Goal: Transaction & Acquisition: Purchase product/service

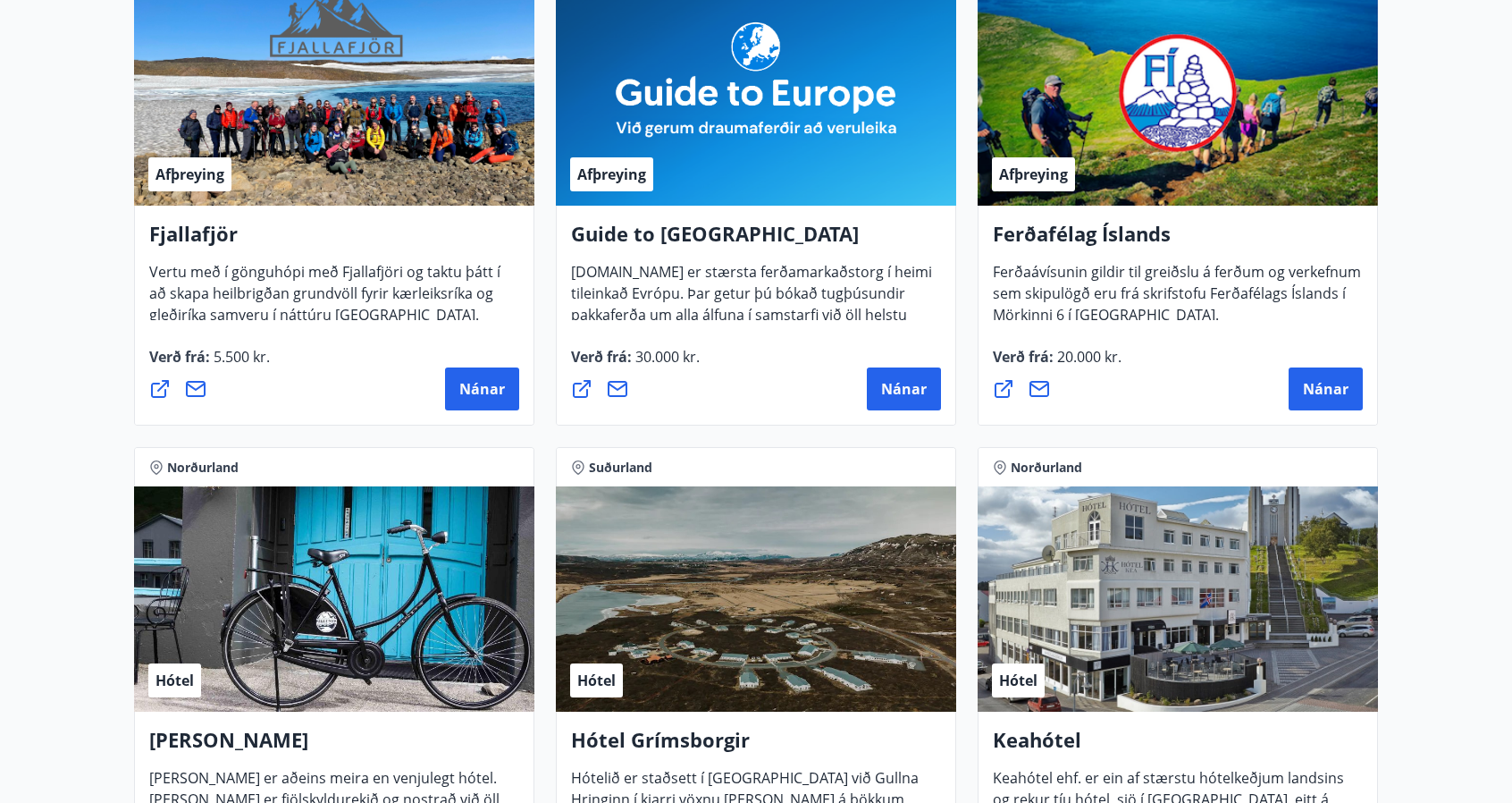
scroll to position [179, 0]
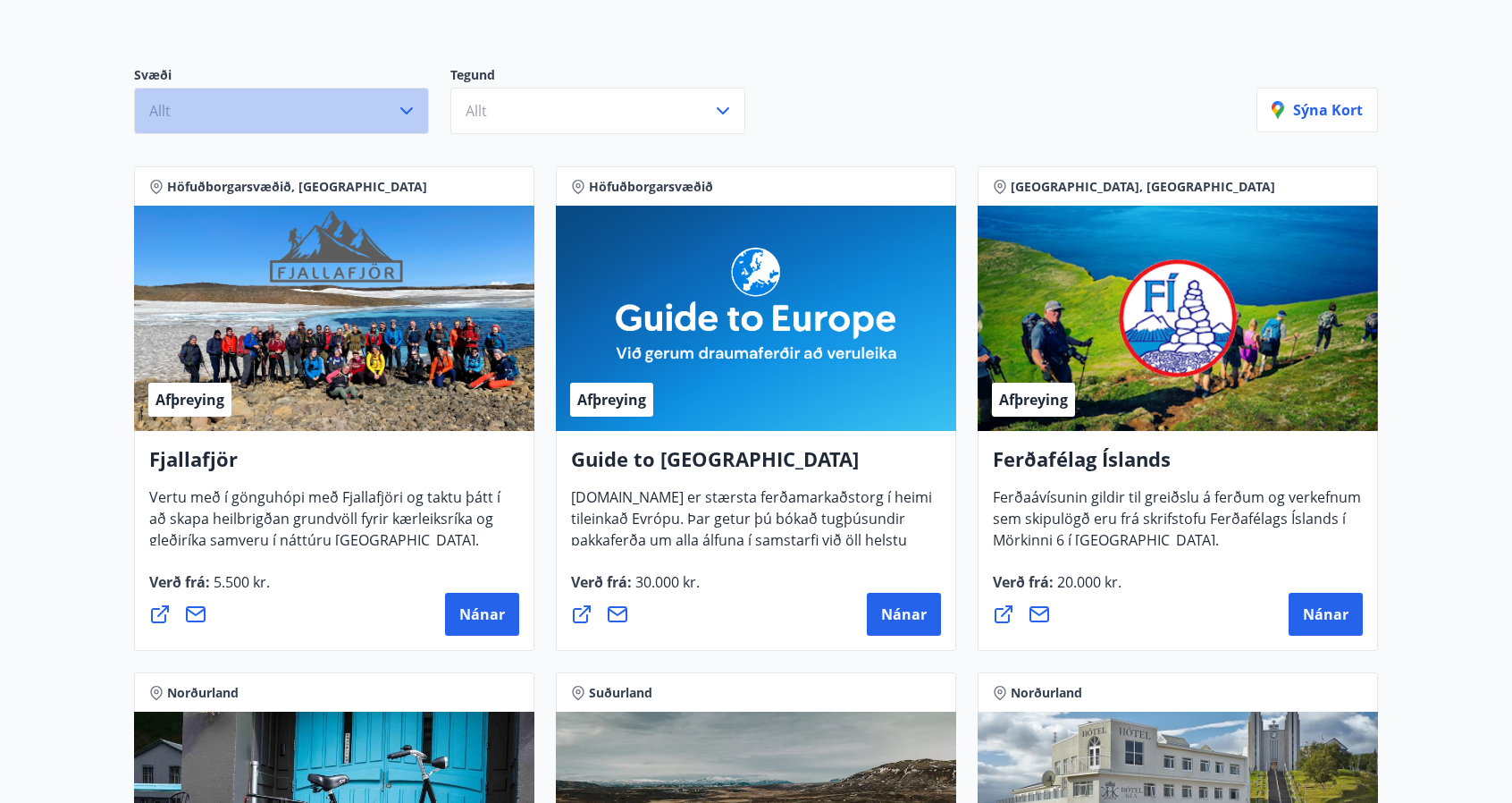
click at [332, 110] on button "Allt" at bounding box center [281, 111] width 295 height 47
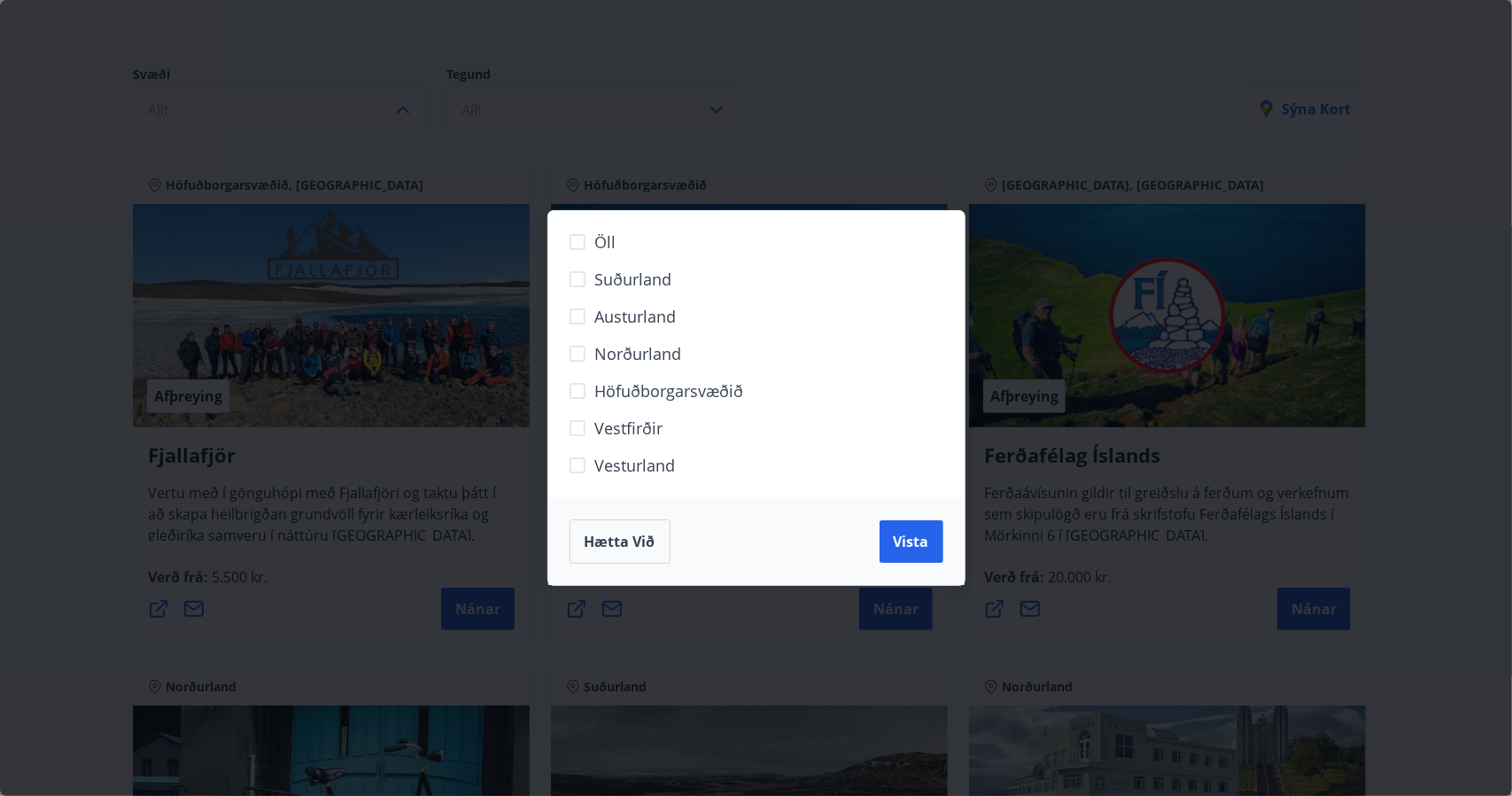
click at [650, 547] on span "Hætta við" at bounding box center [620, 541] width 71 height 19
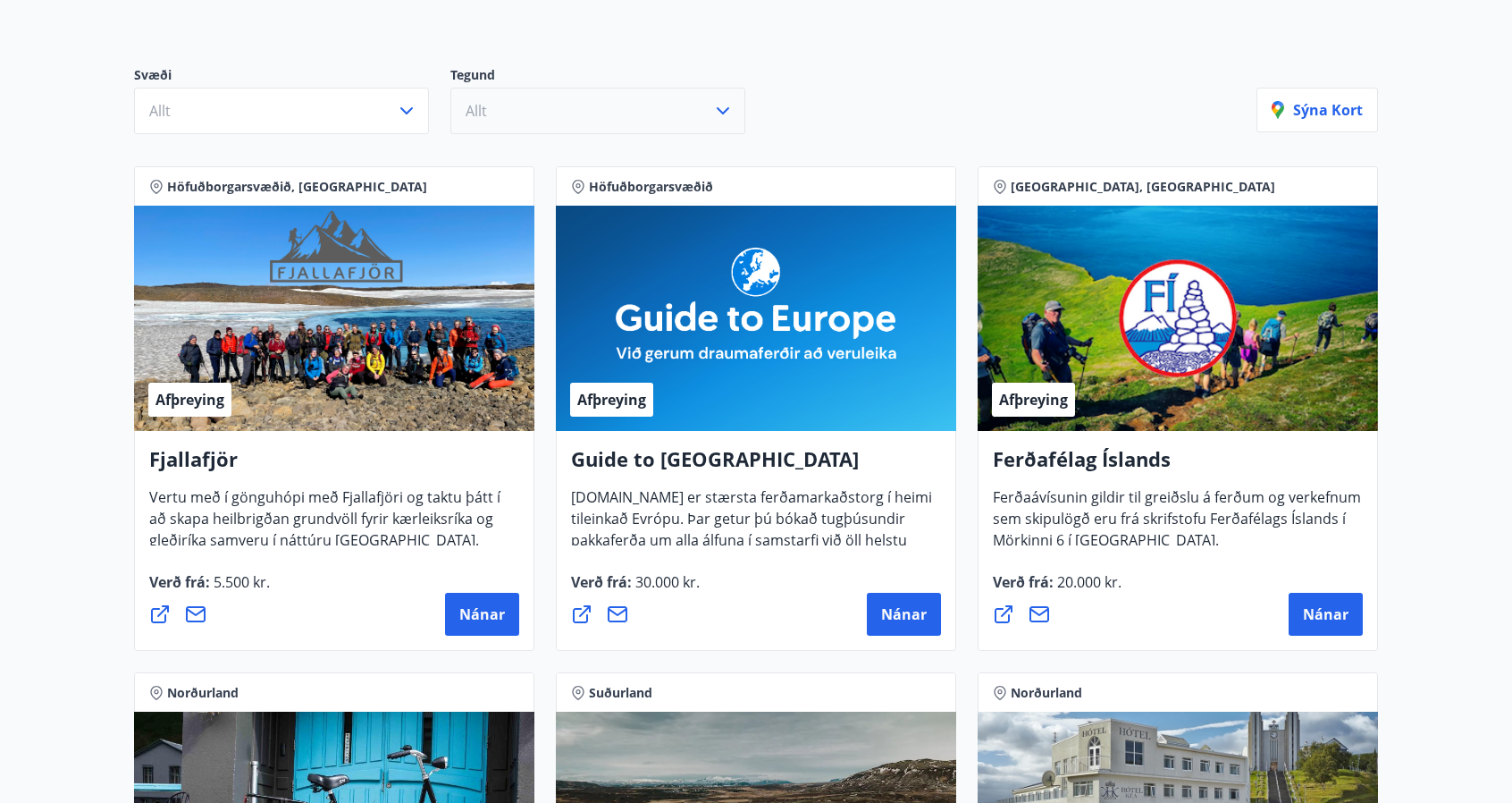
click at [512, 116] on button "Allt" at bounding box center [598, 111] width 295 height 47
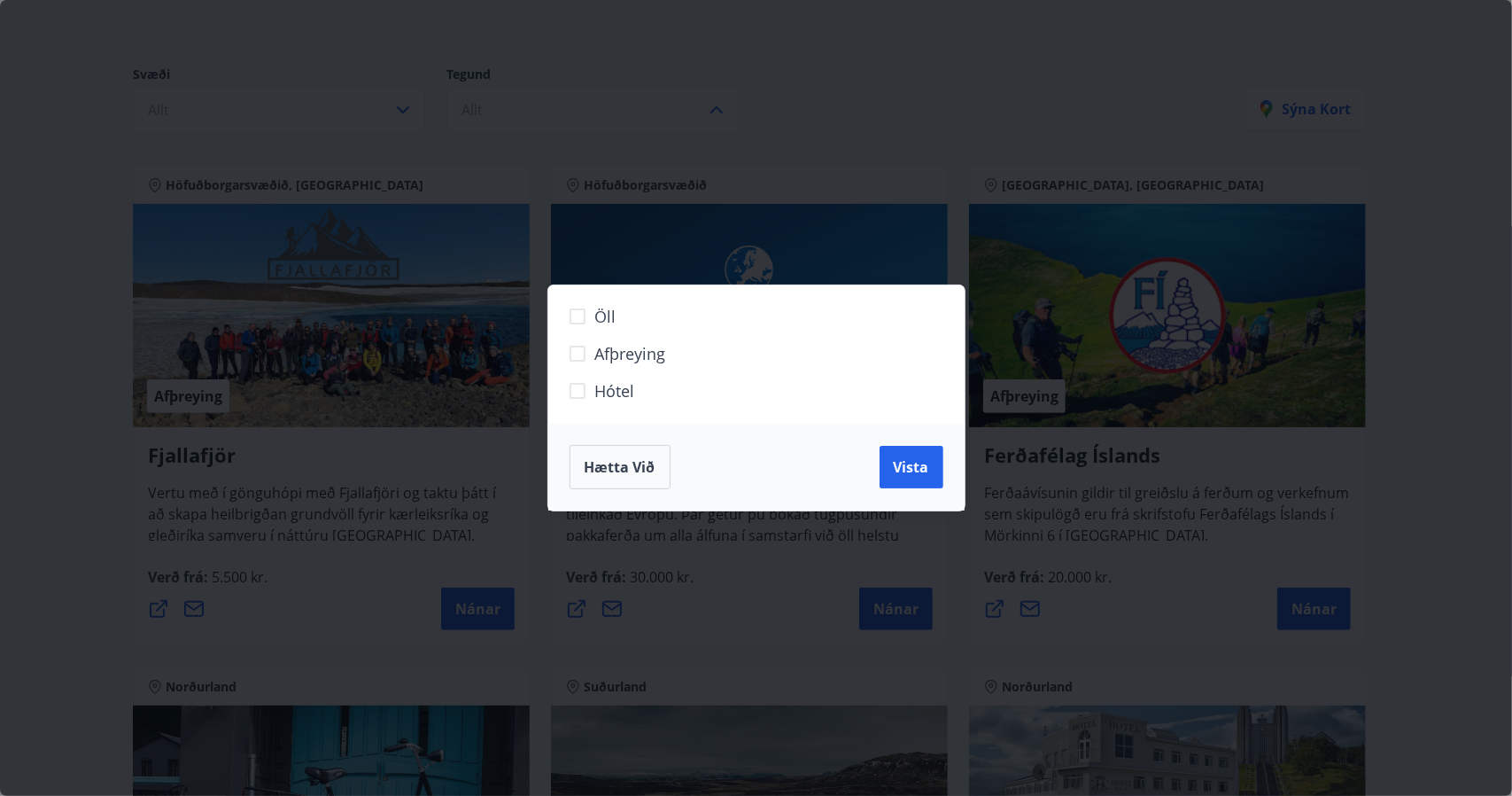
click at [633, 465] on span "Hætta við" at bounding box center [620, 467] width 71 height 19
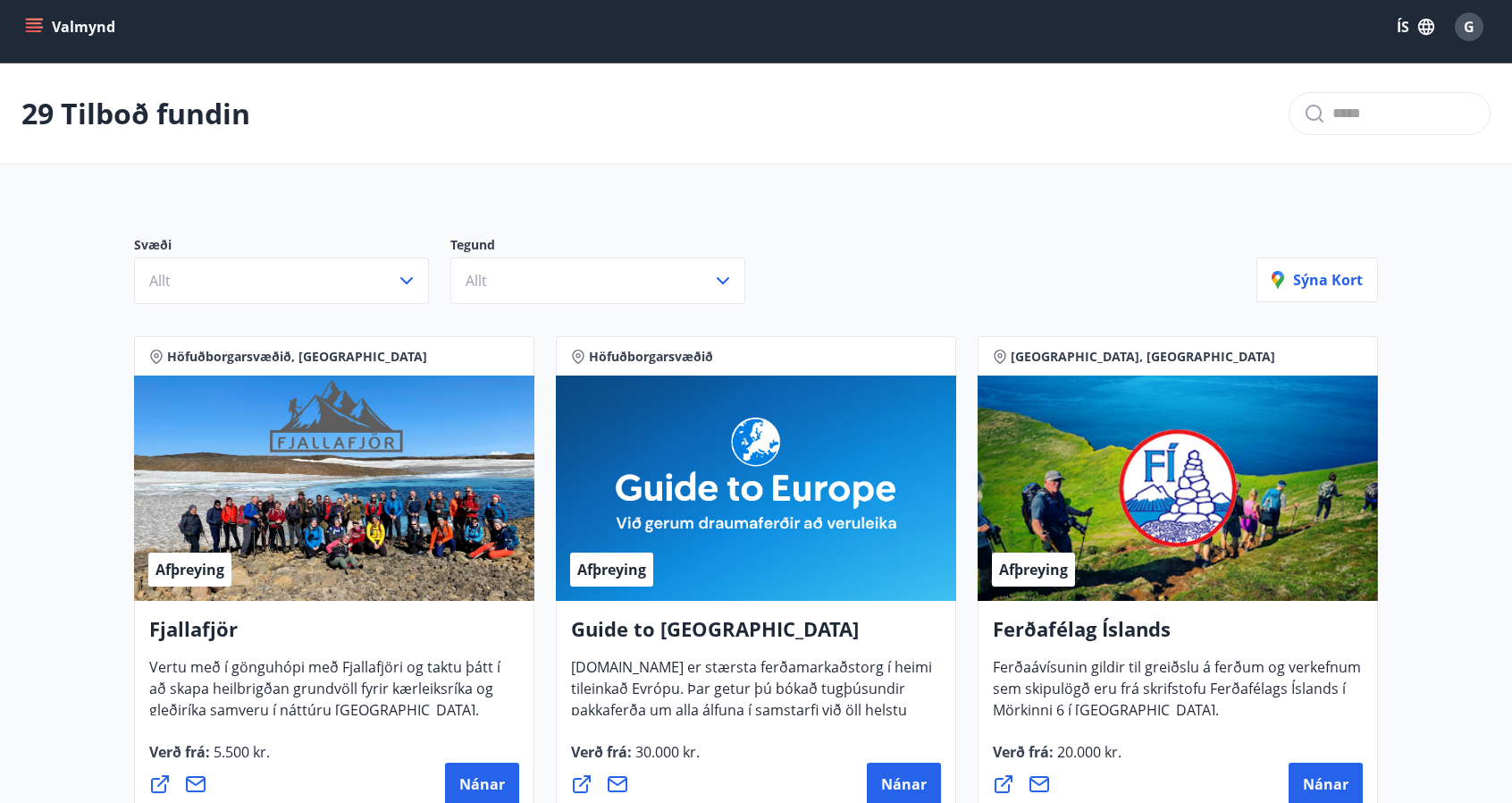
scroll to position [0, 0]
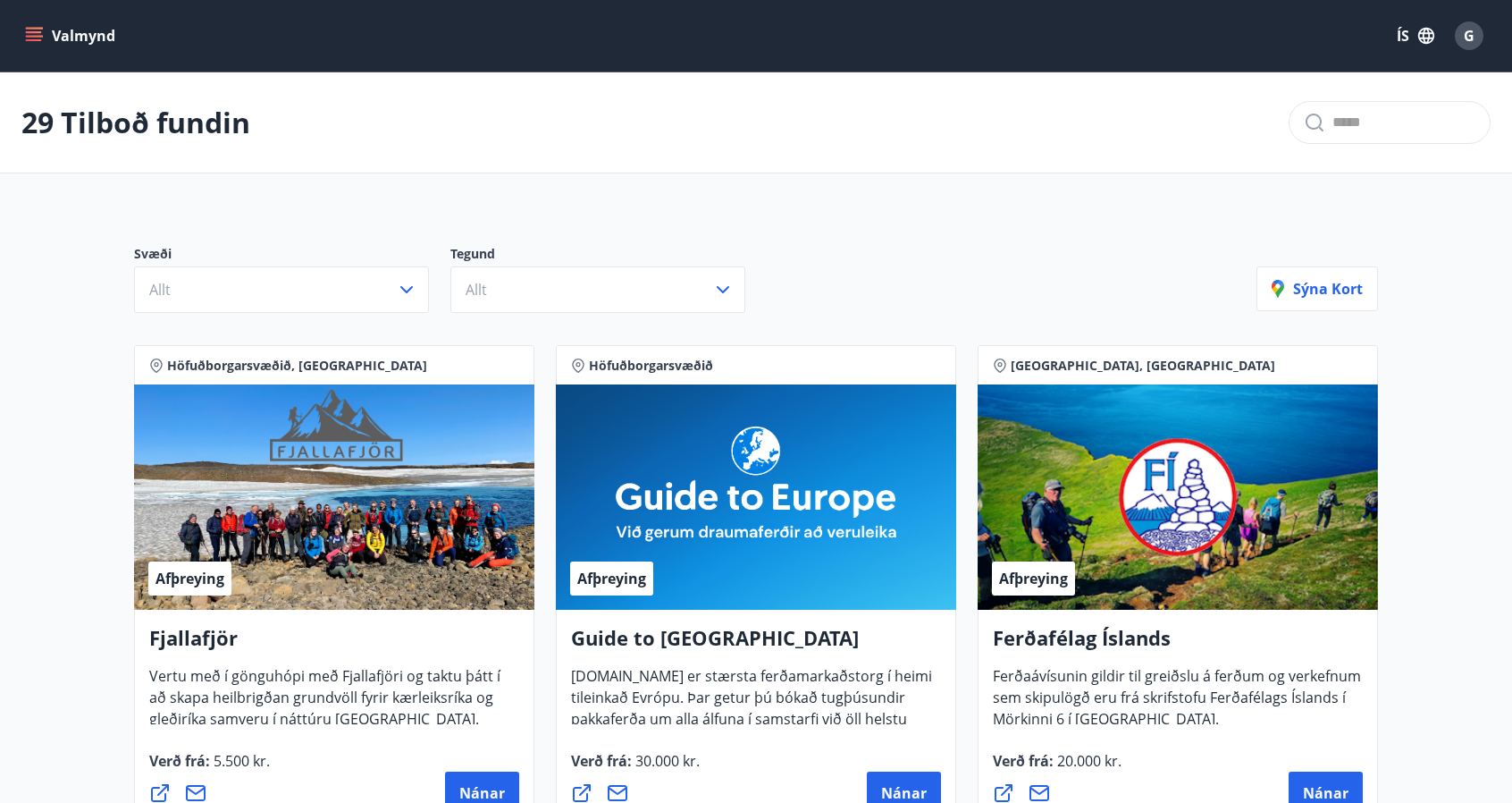
click at [27, 35] on icon "menu" at bounding box center [34, 35] width 18 height 18
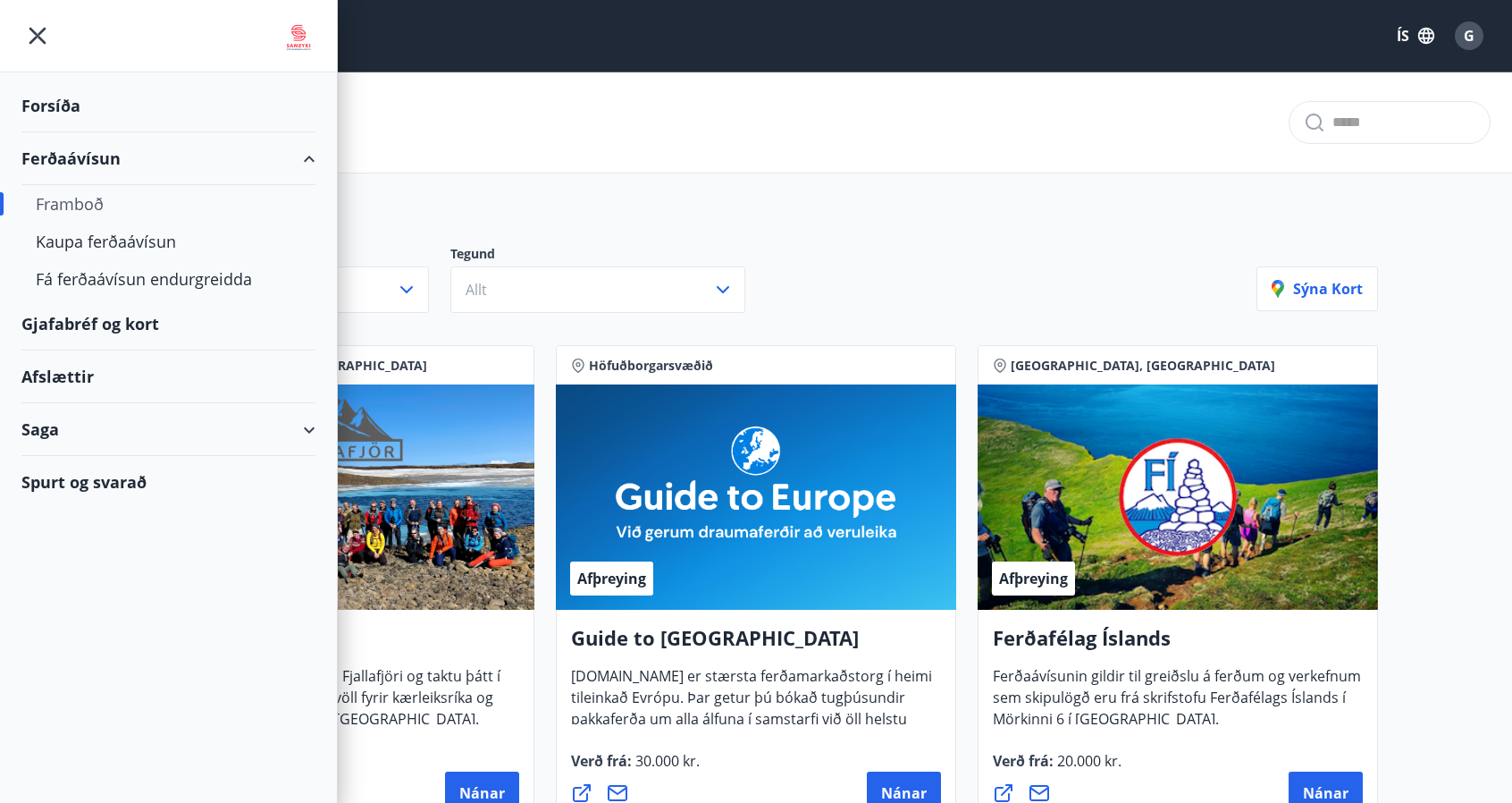
click at [59, 322] on div "Gjafabréf og kort" at bounding box center [168, 324] width 294 height 53
click at [93, 238] on div "Kaupa ferðaávísun" at bounding box center [169, 241] width 266 height 37
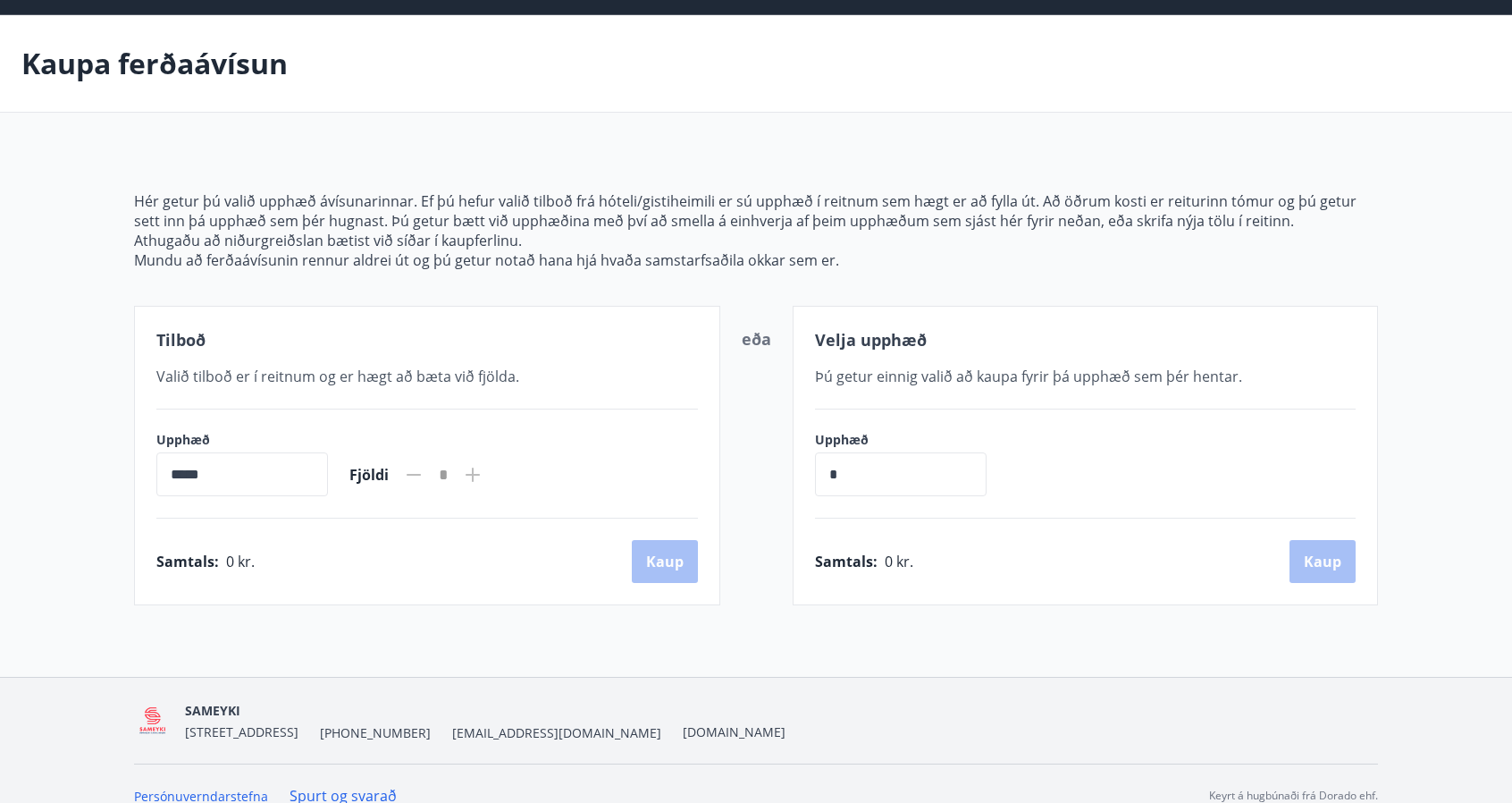
scroll to position [79, 0]
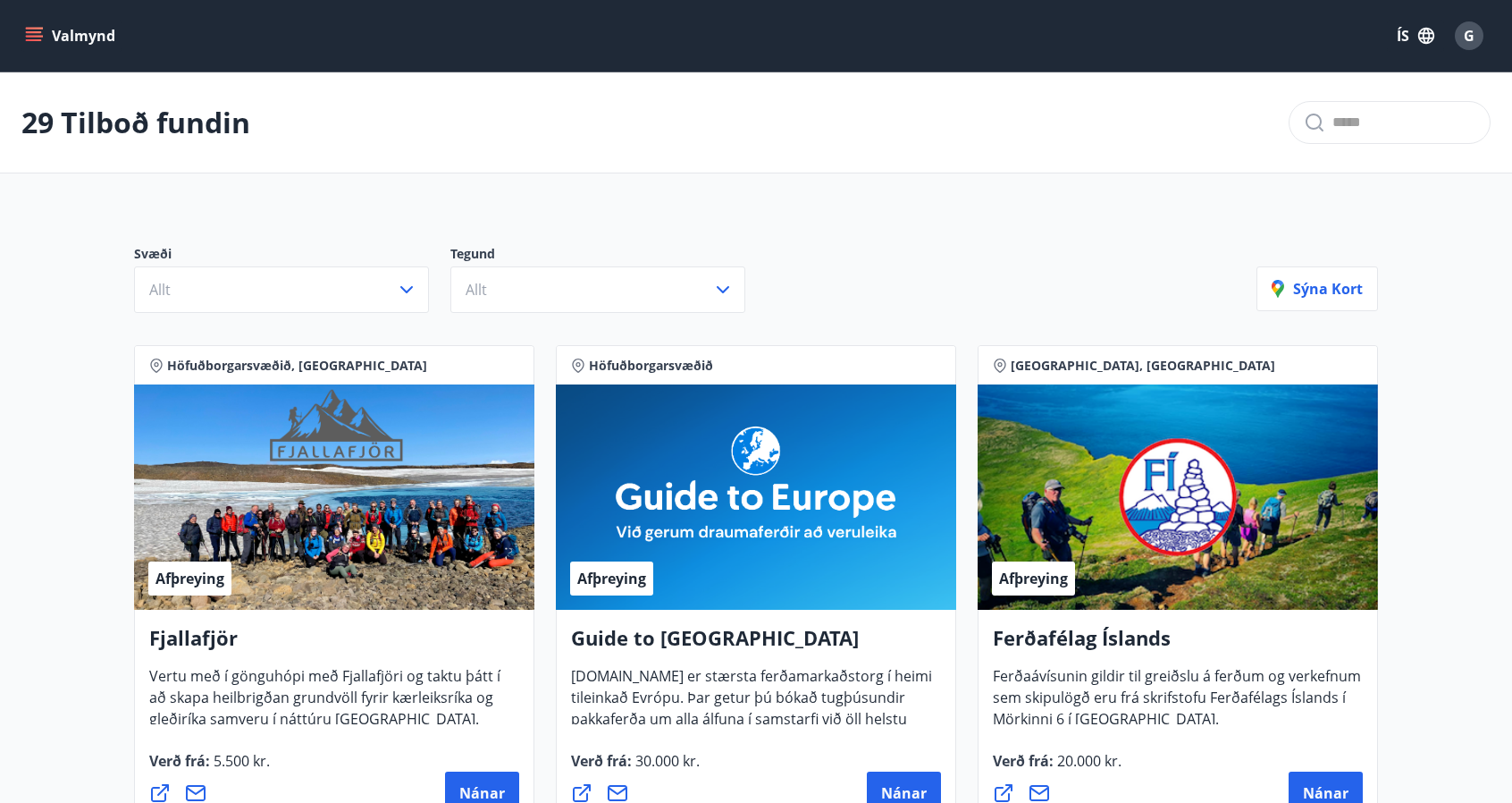
click at [26, 34] on icon "menu" at bounding box center [34, 35] width 18 height 18
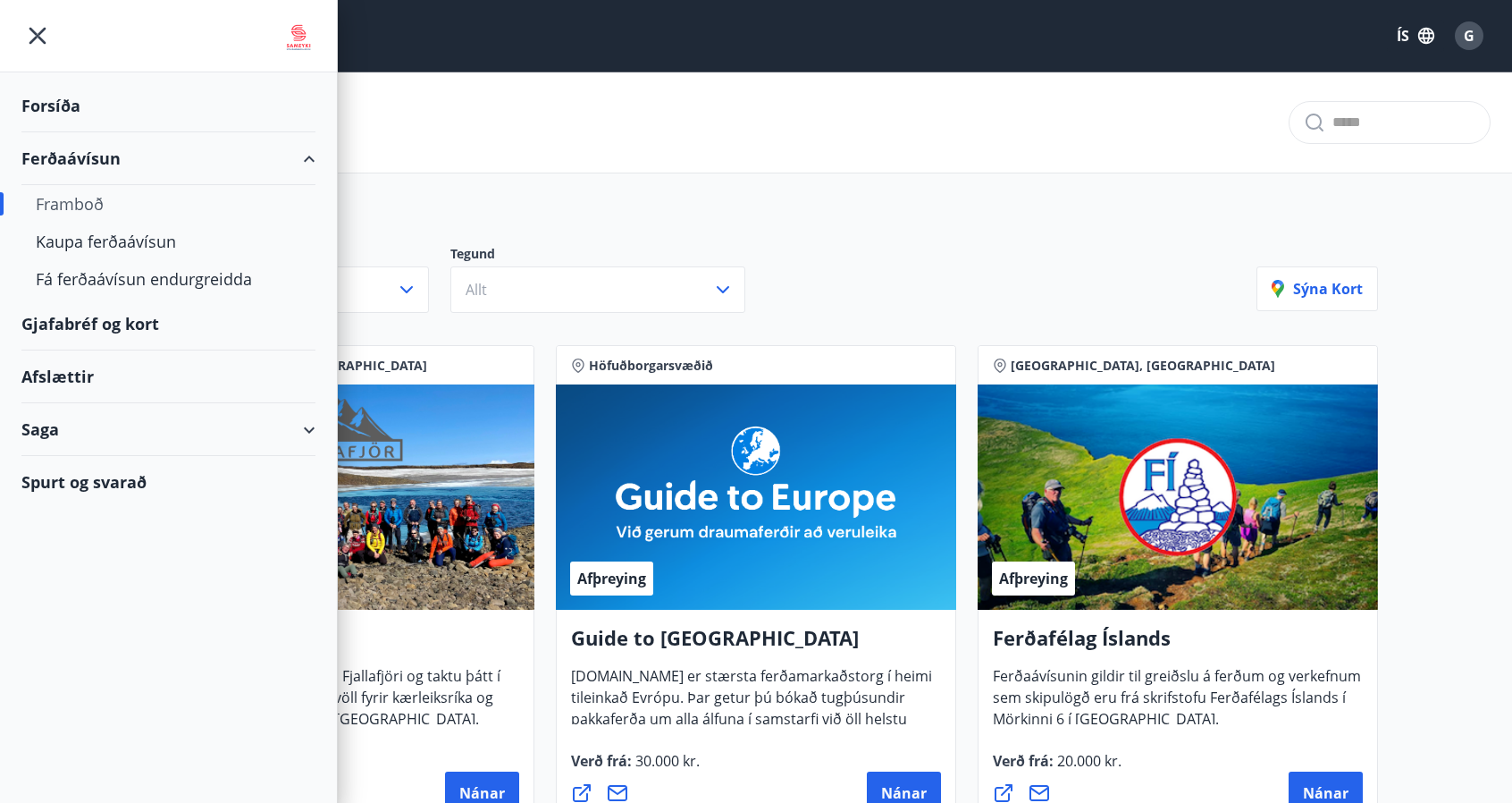
click at [28, 107] on div "Forsíða" at bounding box center [168, 106] width 294 height 53
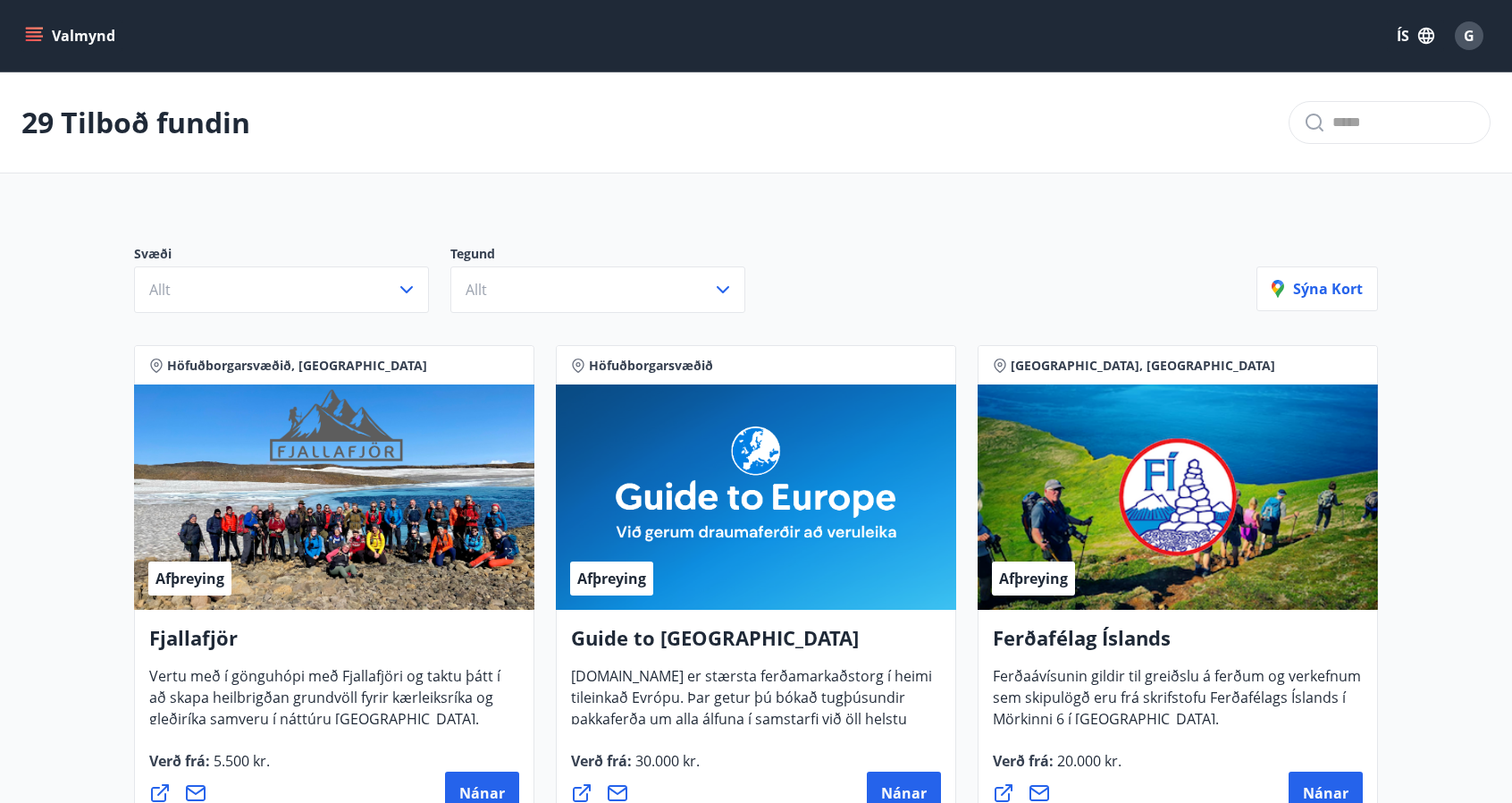
click at [31, 28] on icon "menu" at bounding box center [36, 28] width 20 height 2
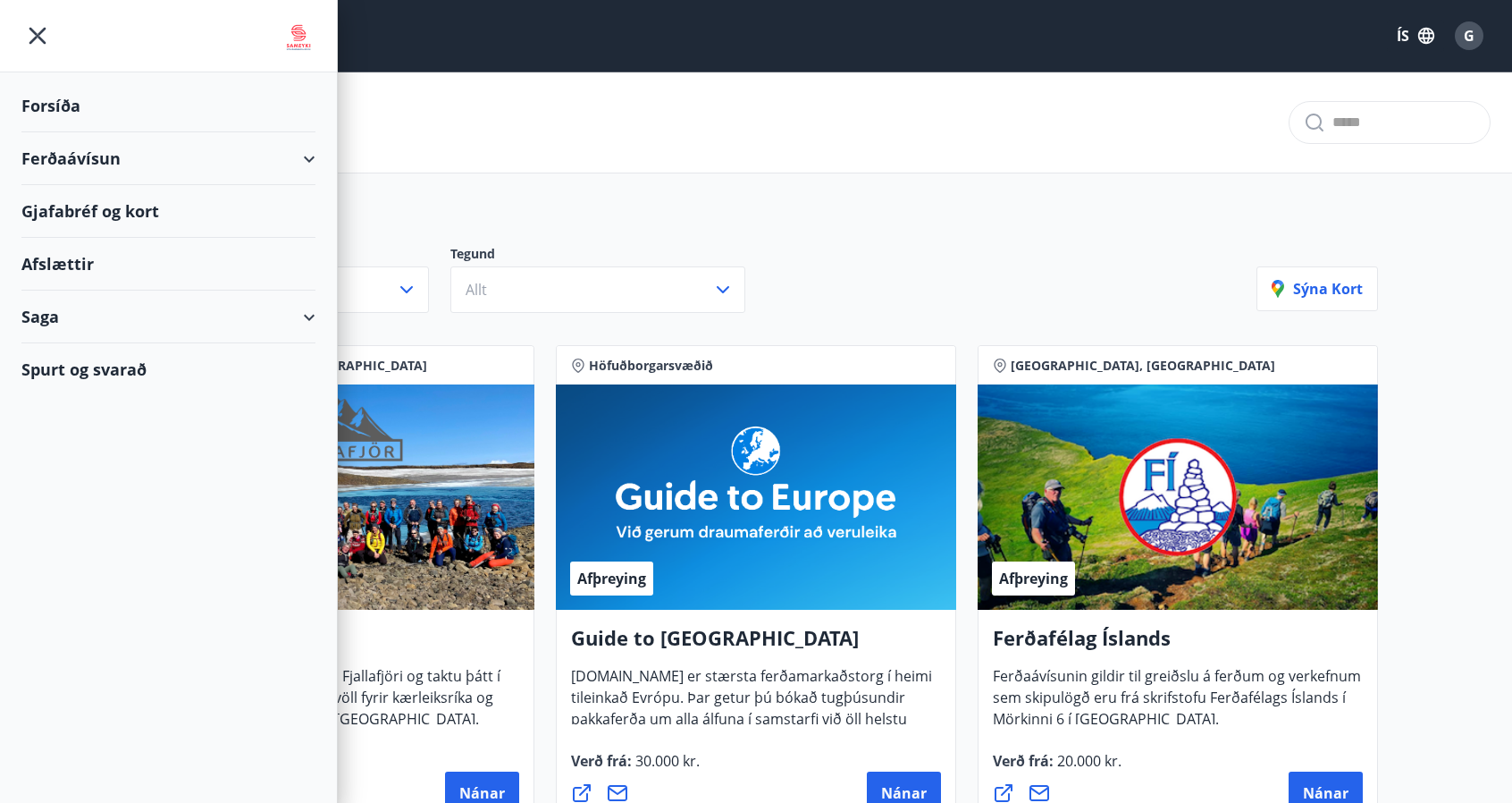
click at [284, 315] on div "Saga" at bounding box center [168, 317] width 294 height 53
click at [100, 359] on div "Ferðaávísun" at bounding box center [169, 361] width 266 height 37
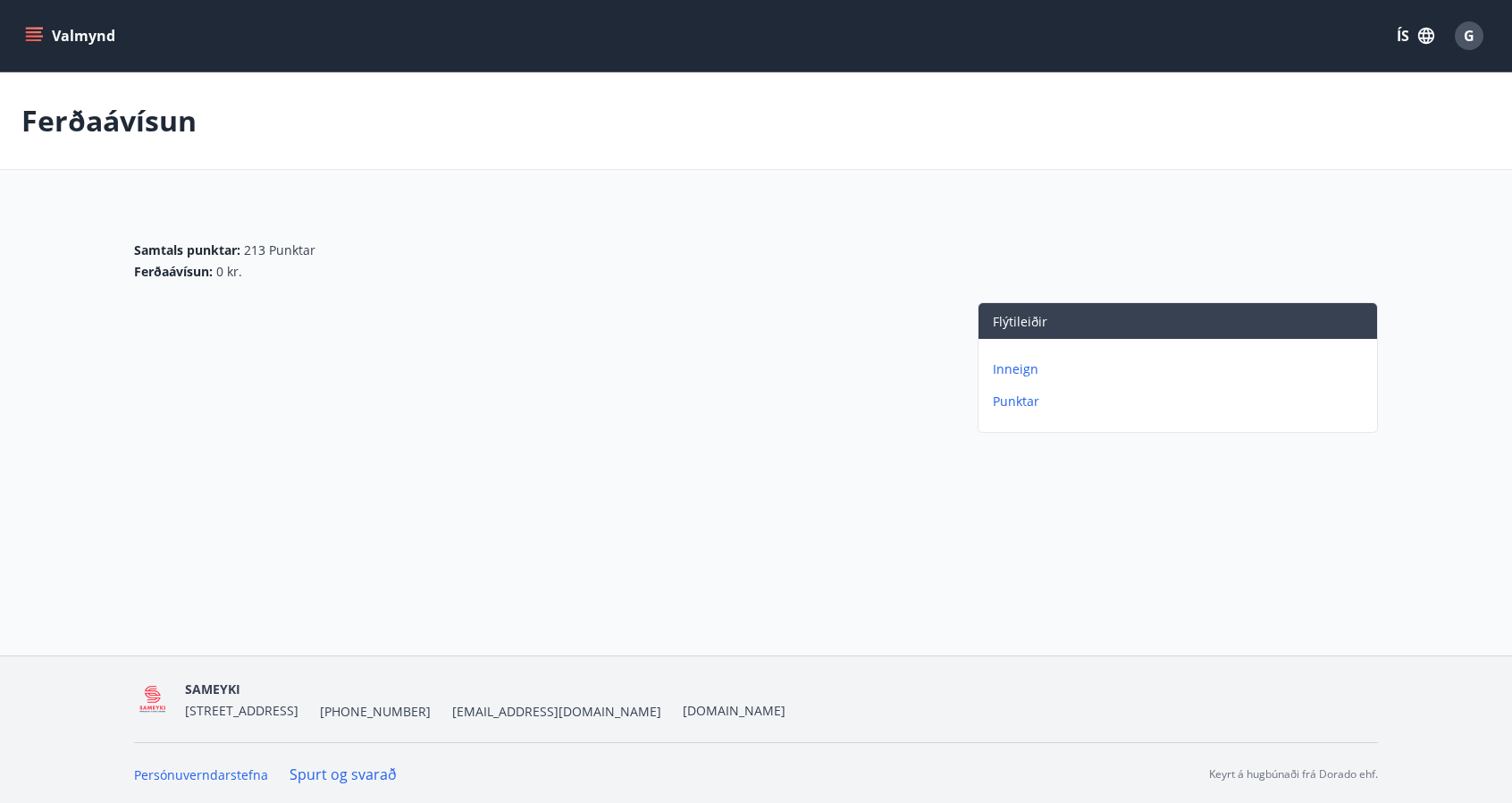
click at [43, 27] on button "Valmynd" at bounding box center [71, 35] width 101 height 32
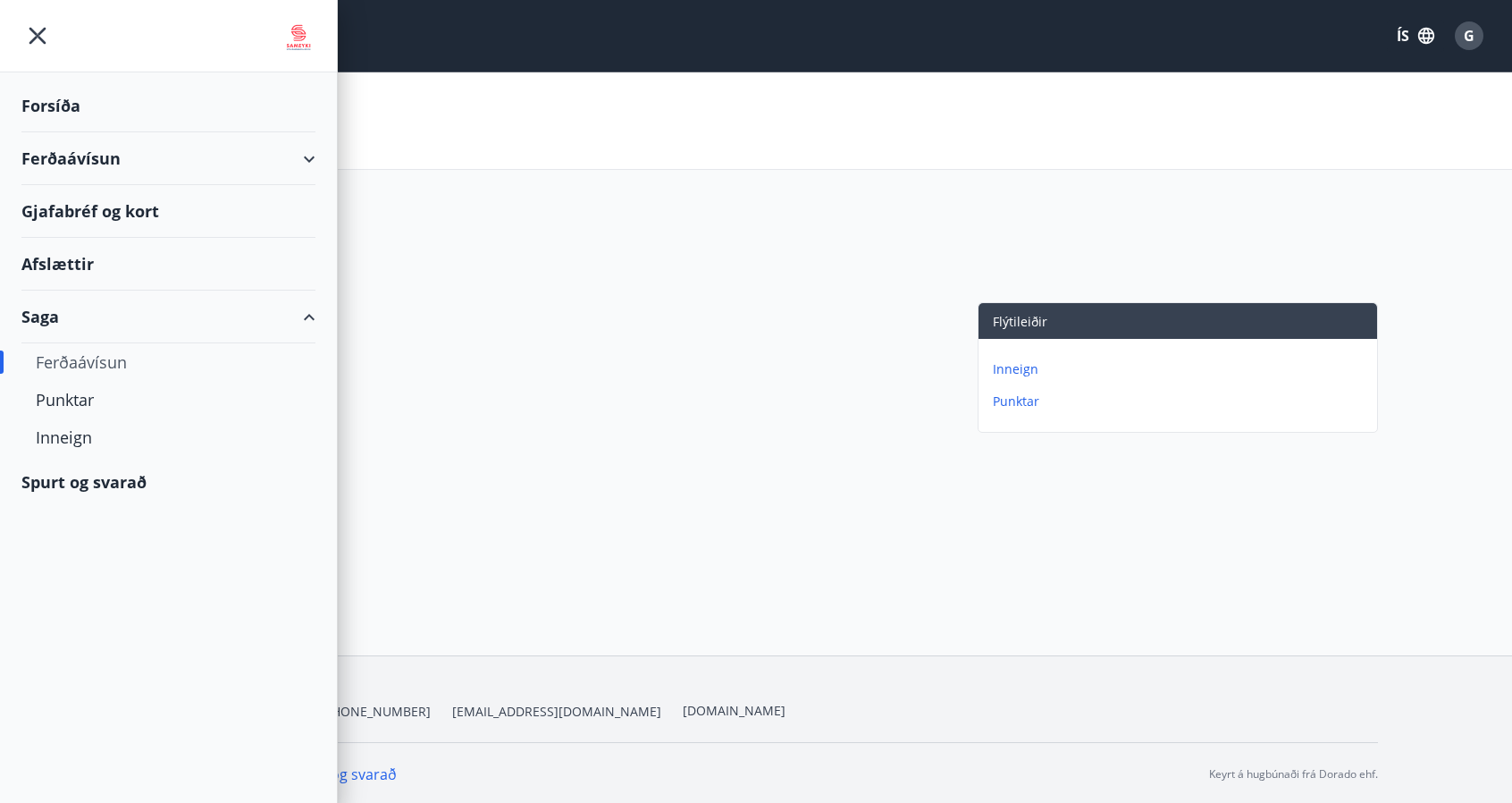
click at [303, 157] on div "Ferðaávísun" at bounding box center [168, 158] width 294 height 53
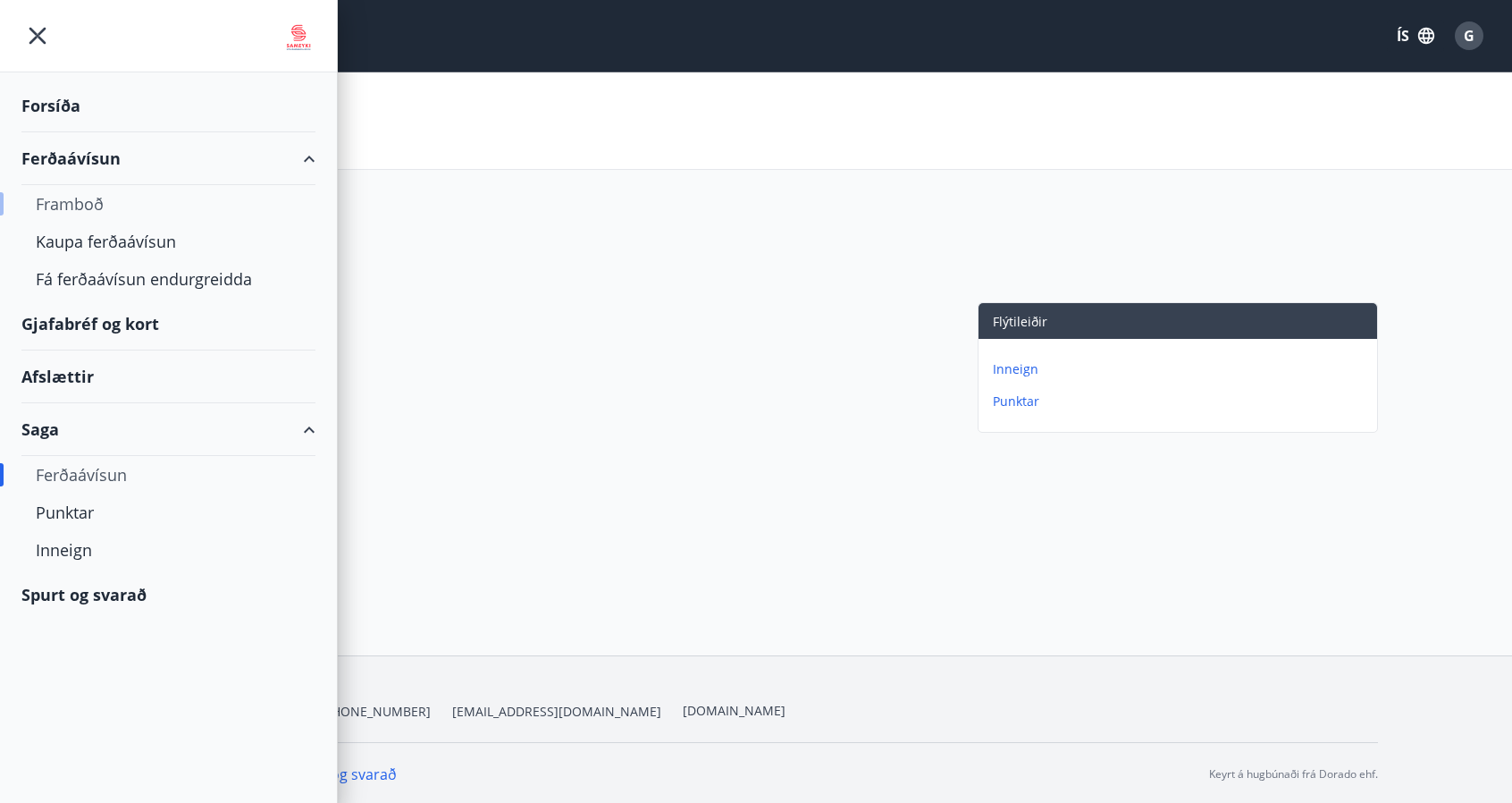
click at [61, 197] on div "Framboð" at bounding box center [169, 203] width 266 height 37
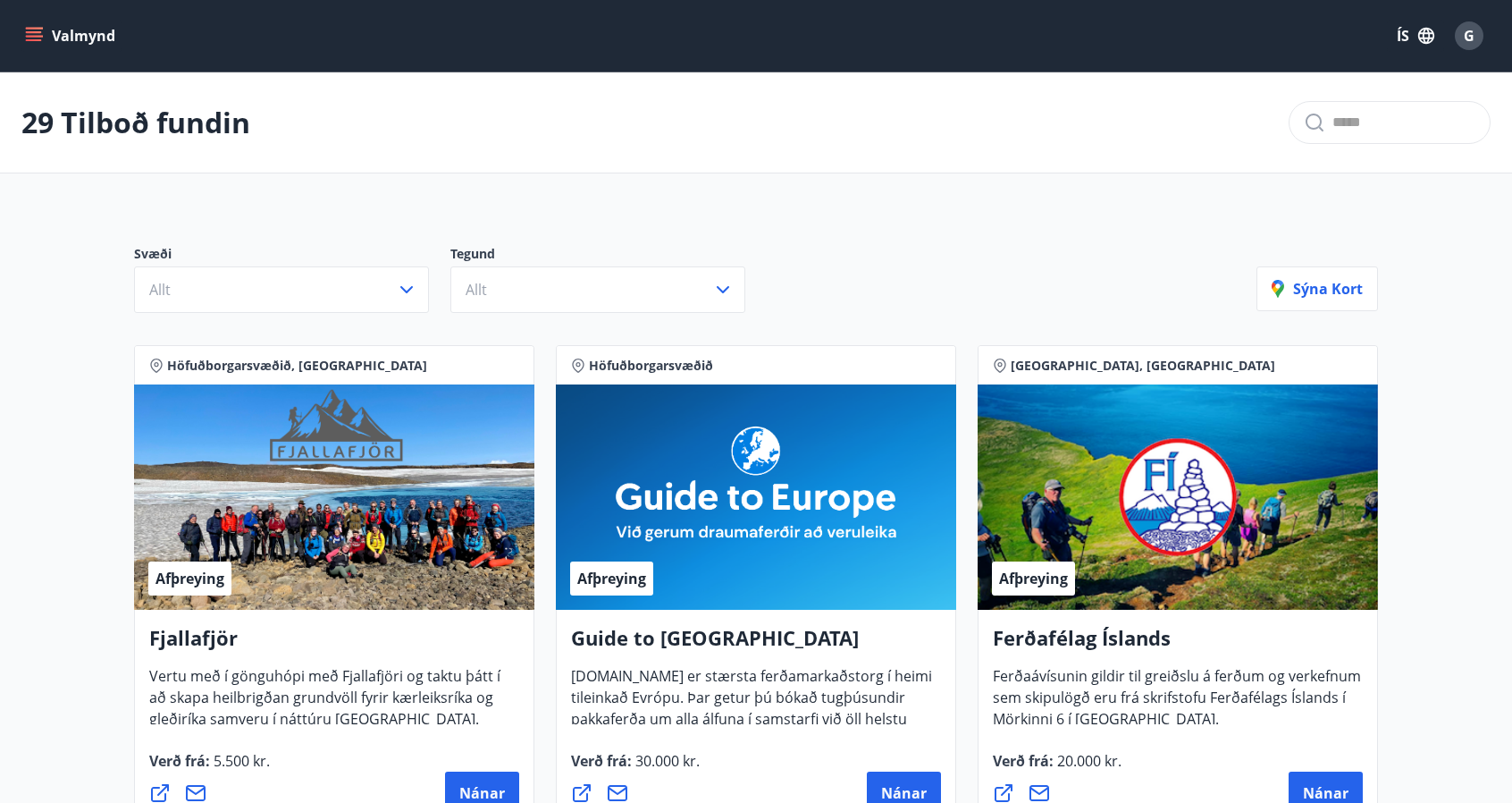
click at [1478, 40] on div "G" at bounding box center [1469, 35] width 28 height 28
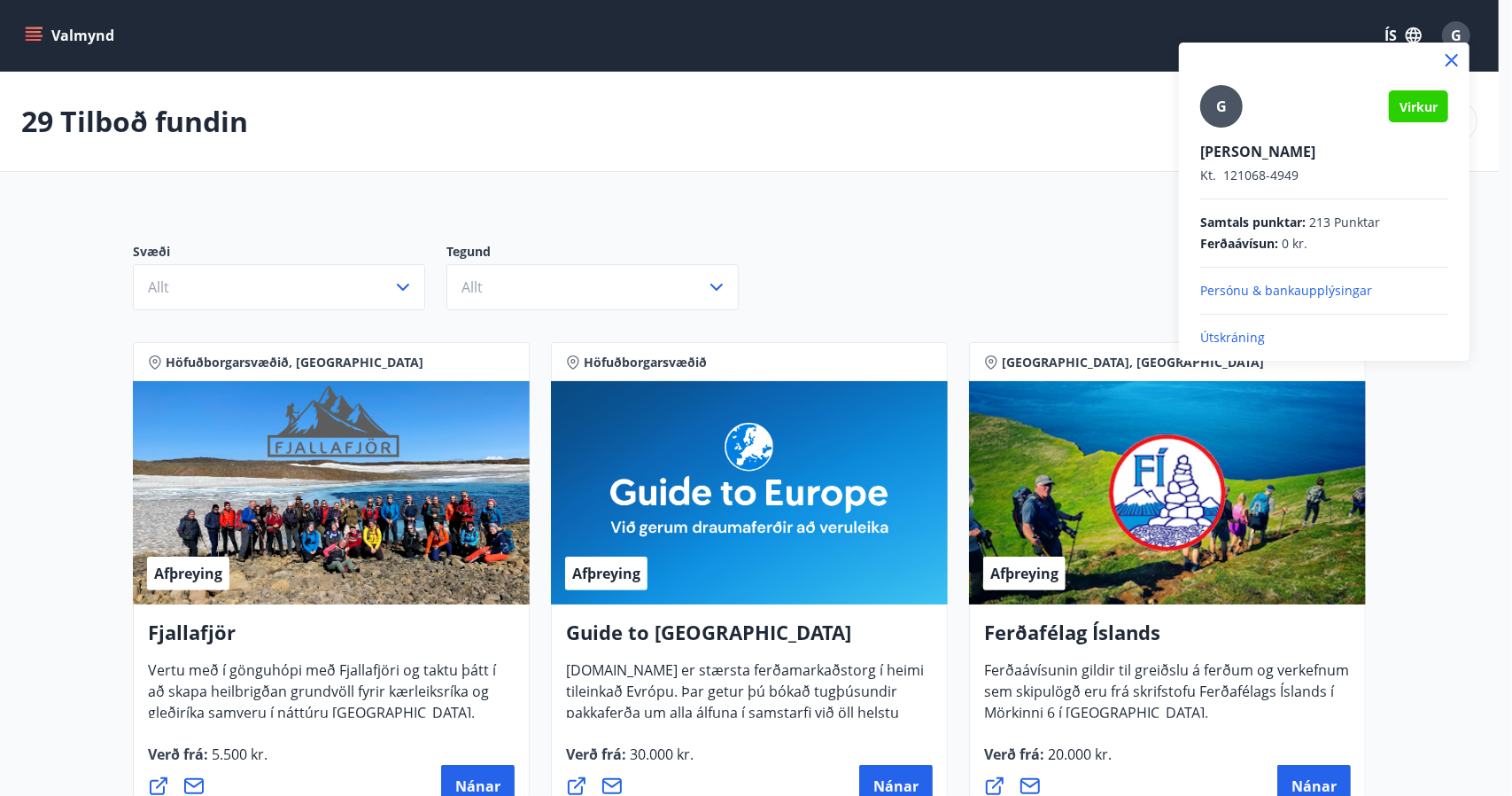
click at [25, 33] on div at bounding box center [756, 398] width 1512 height 796
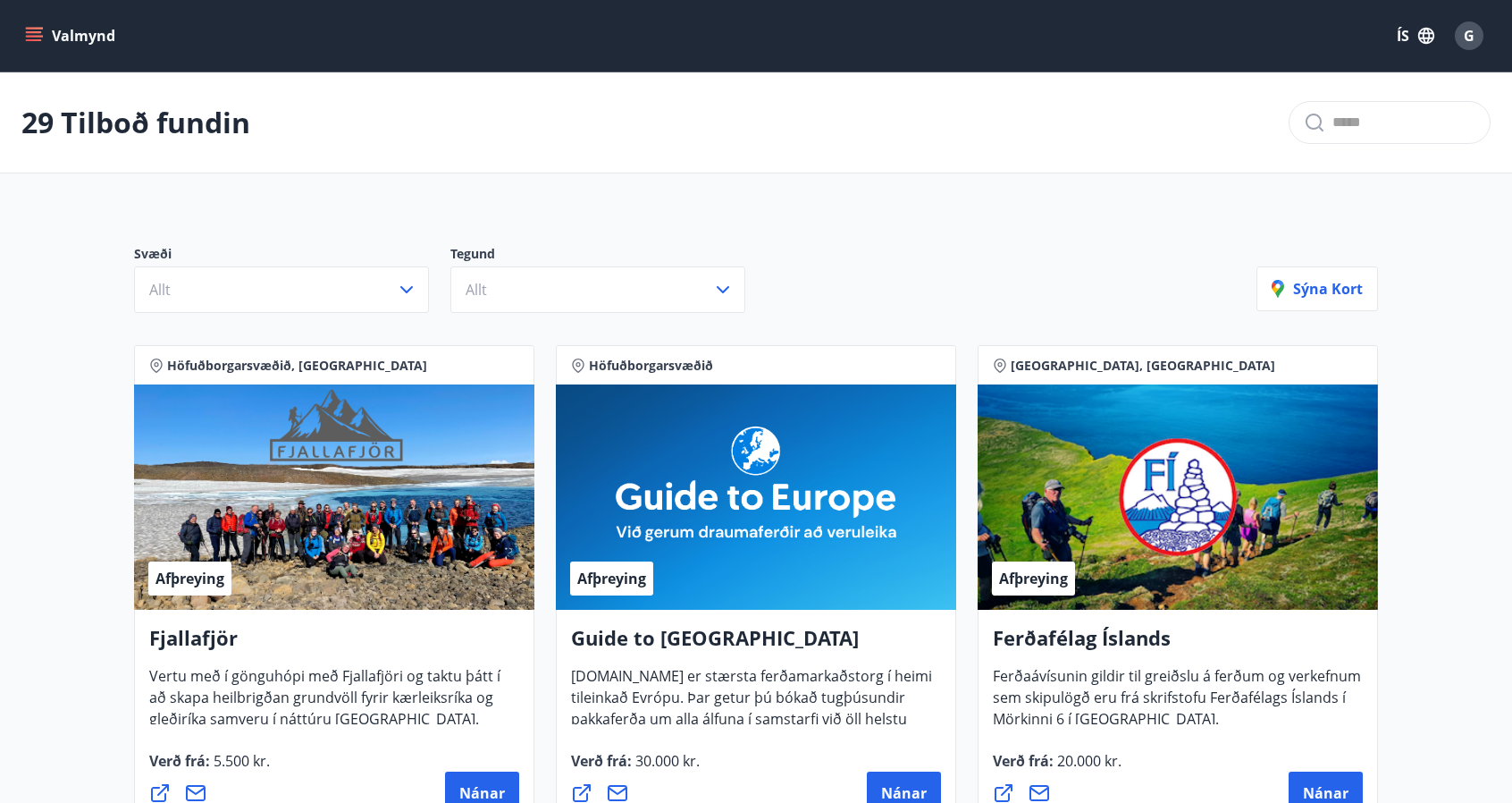
click at [30, 31] on icon "menu" at bounding box center [34, 32] width 16 height 2
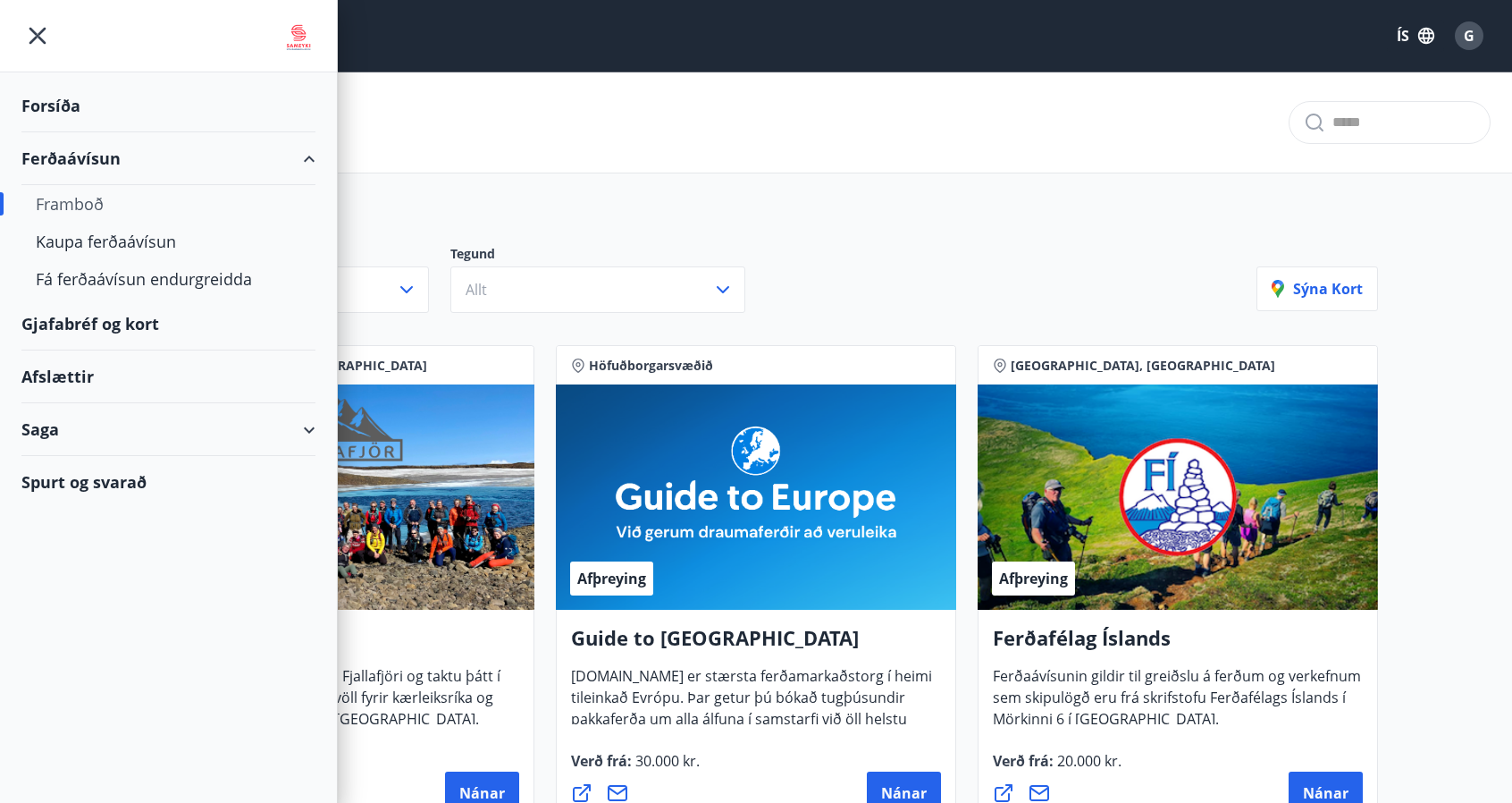
click at [41, 101] on div "Forsíða" at bounding box center [168, 106] width 294 height 53
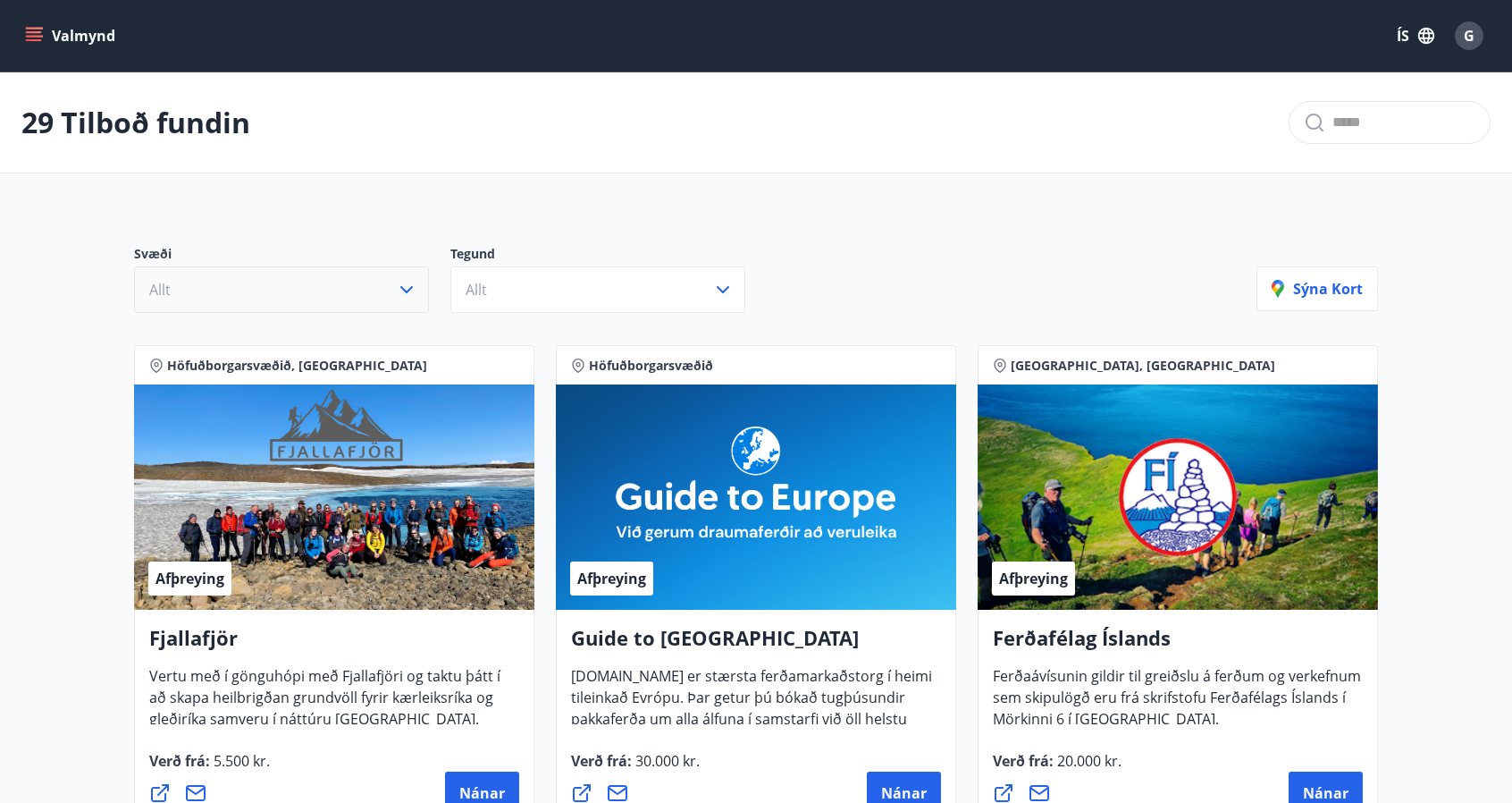
click at [415, 296] on icon "button" at bounding box center [406, 289] width 21 height 21
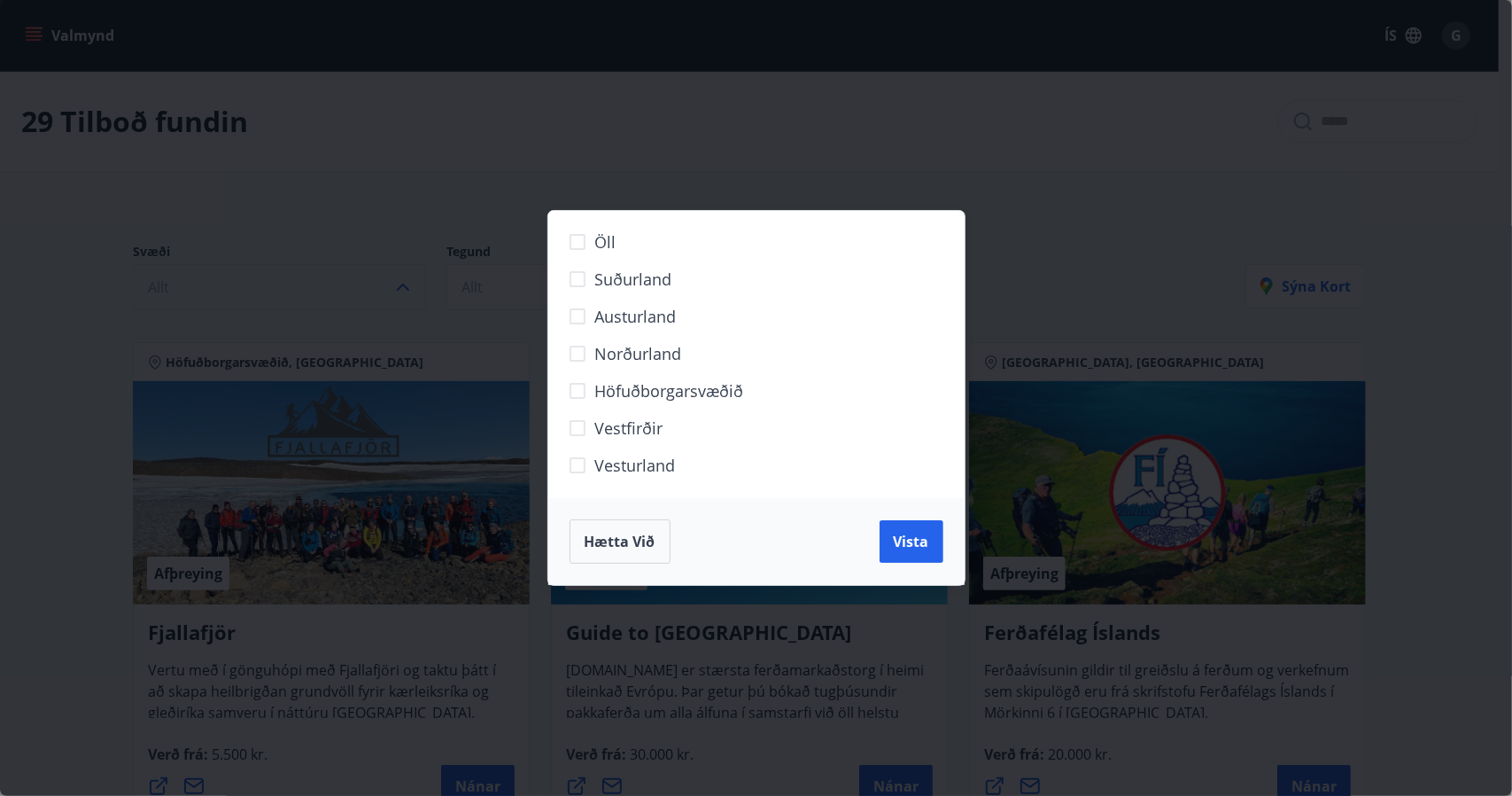
click at [650, 546] on span "Hætta við" at bounding box center [620, 541] width 71 height 19
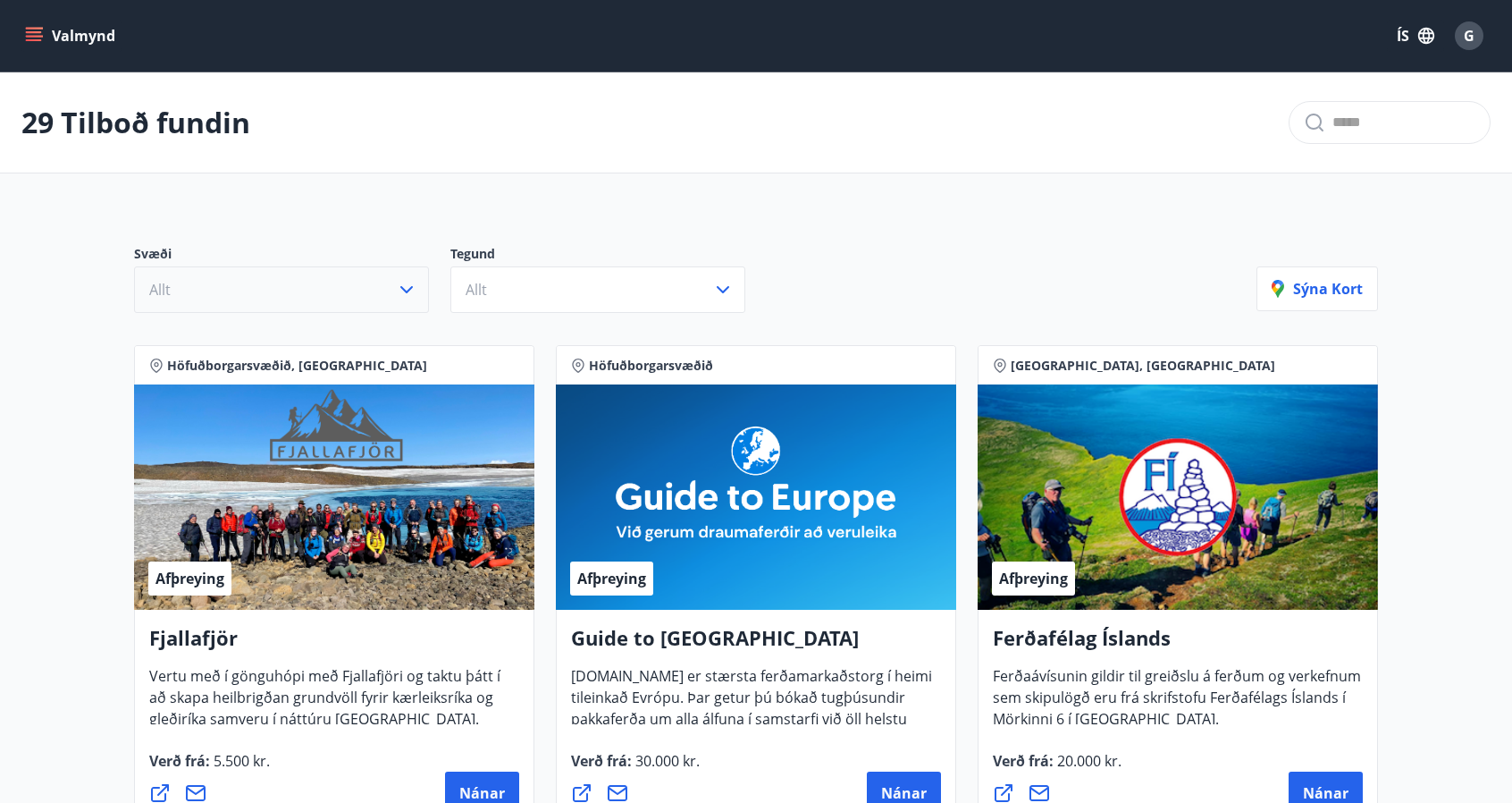
click at [36, 41] on icon "menu" at bounding box center [34, 35] width 18 height 18
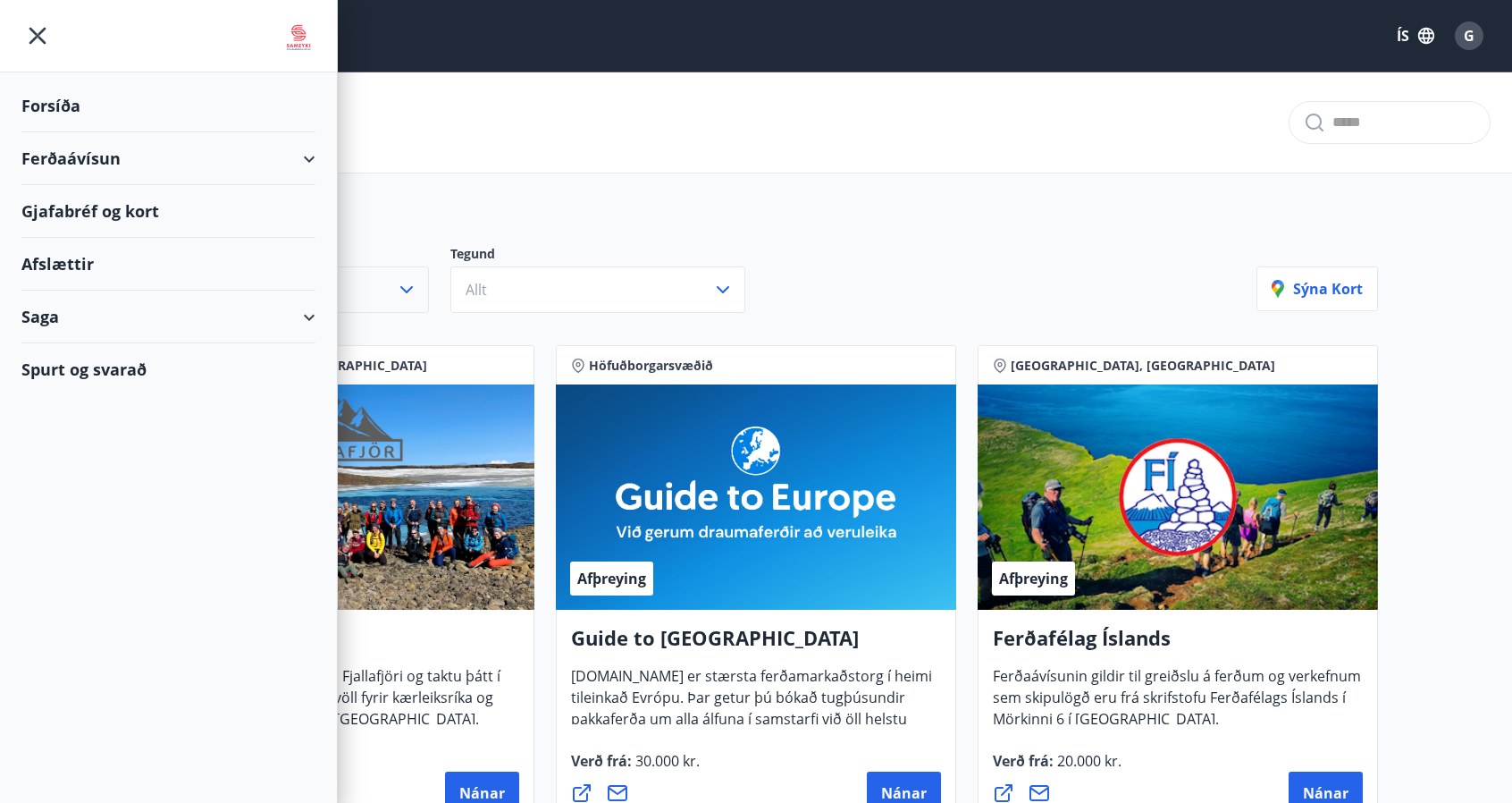
click at [66, 261] on div "Afslættir" at bounding box center [168, 264] width 294 height 53
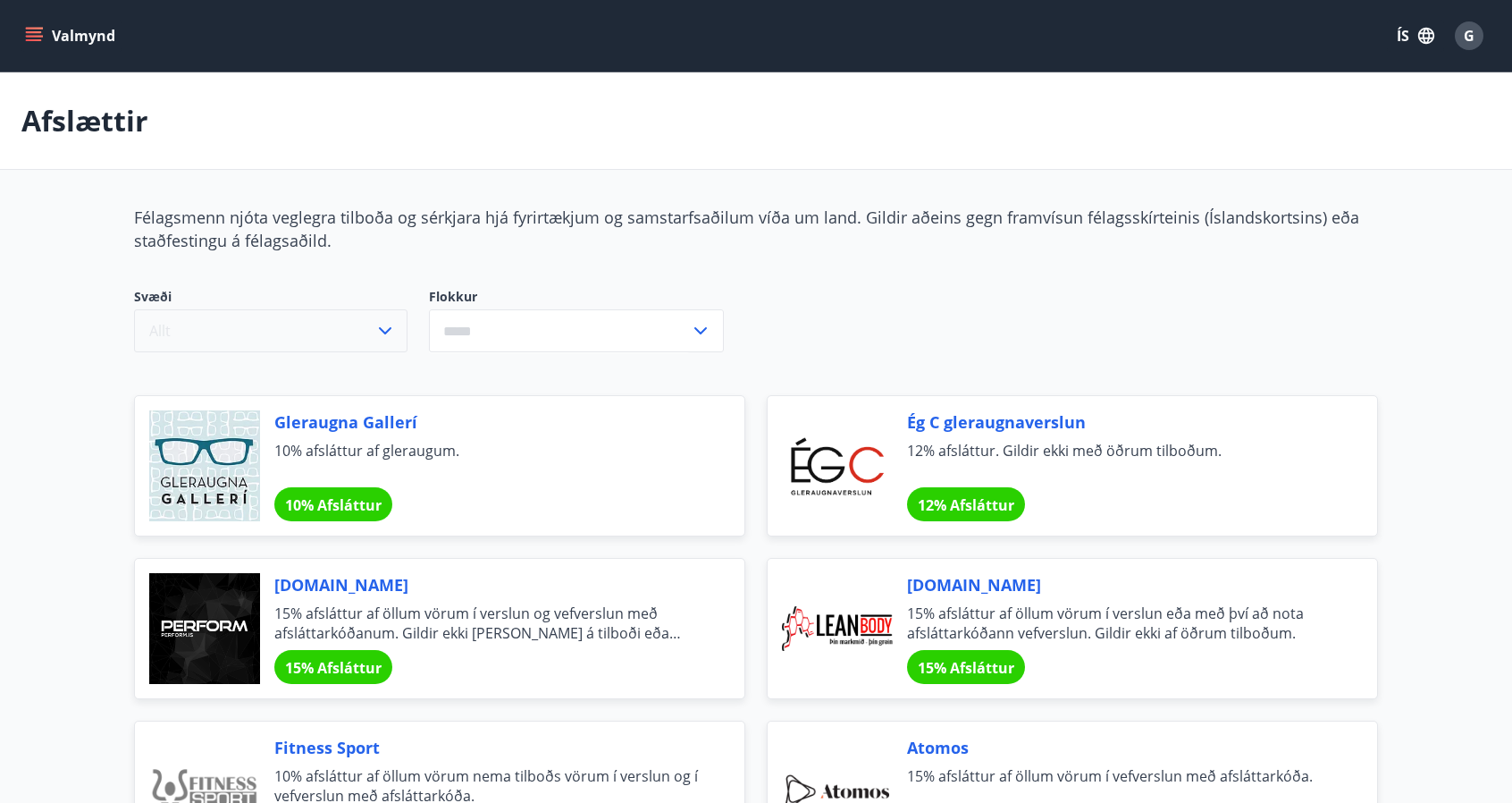
click at [388, 333] on icon "button" at bounding box center [385, 331] width 21 height 21
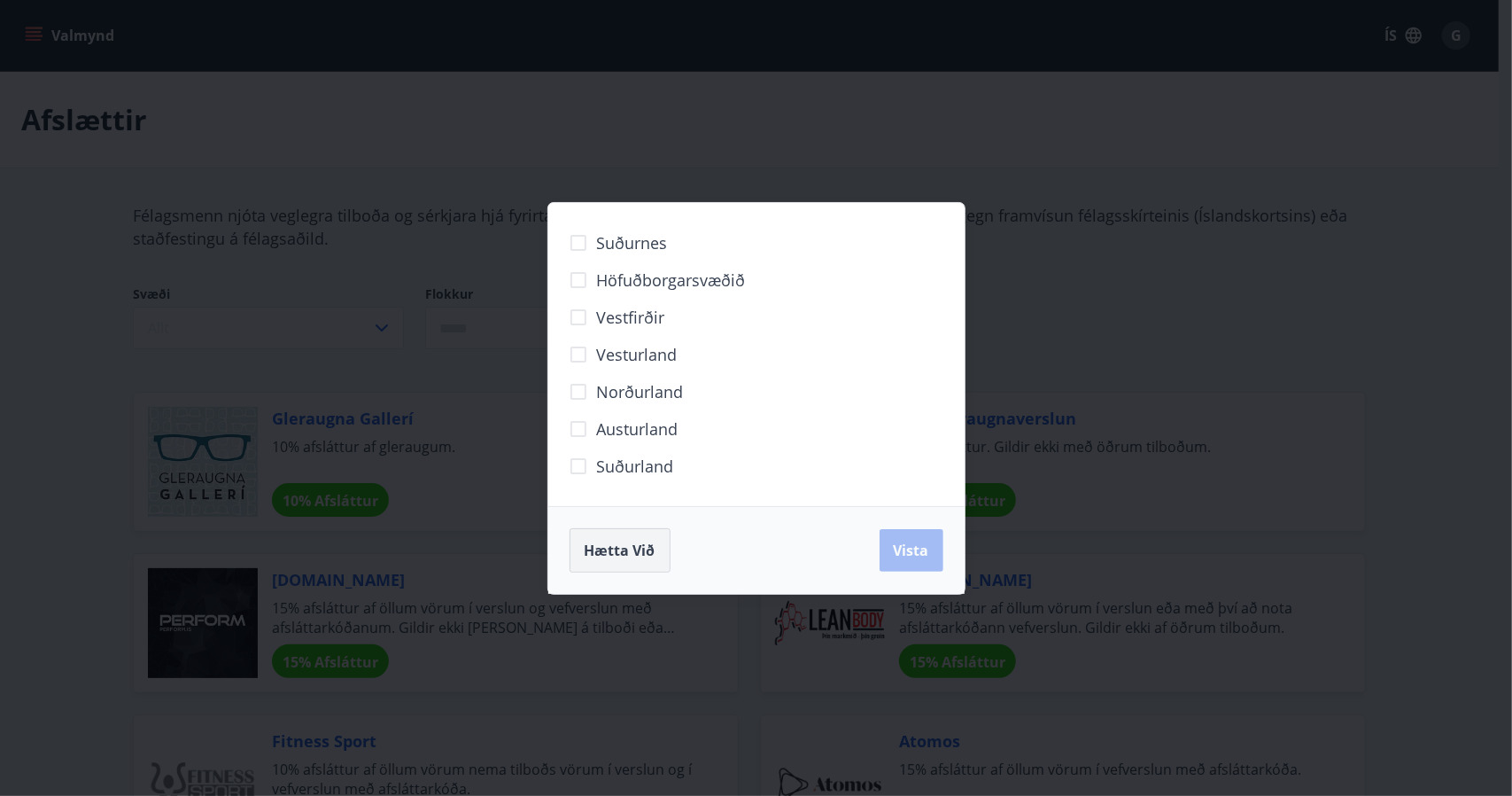
click at [653, 547] on span "Hætta við" at bounding box center [620, 550] width 71 height 19
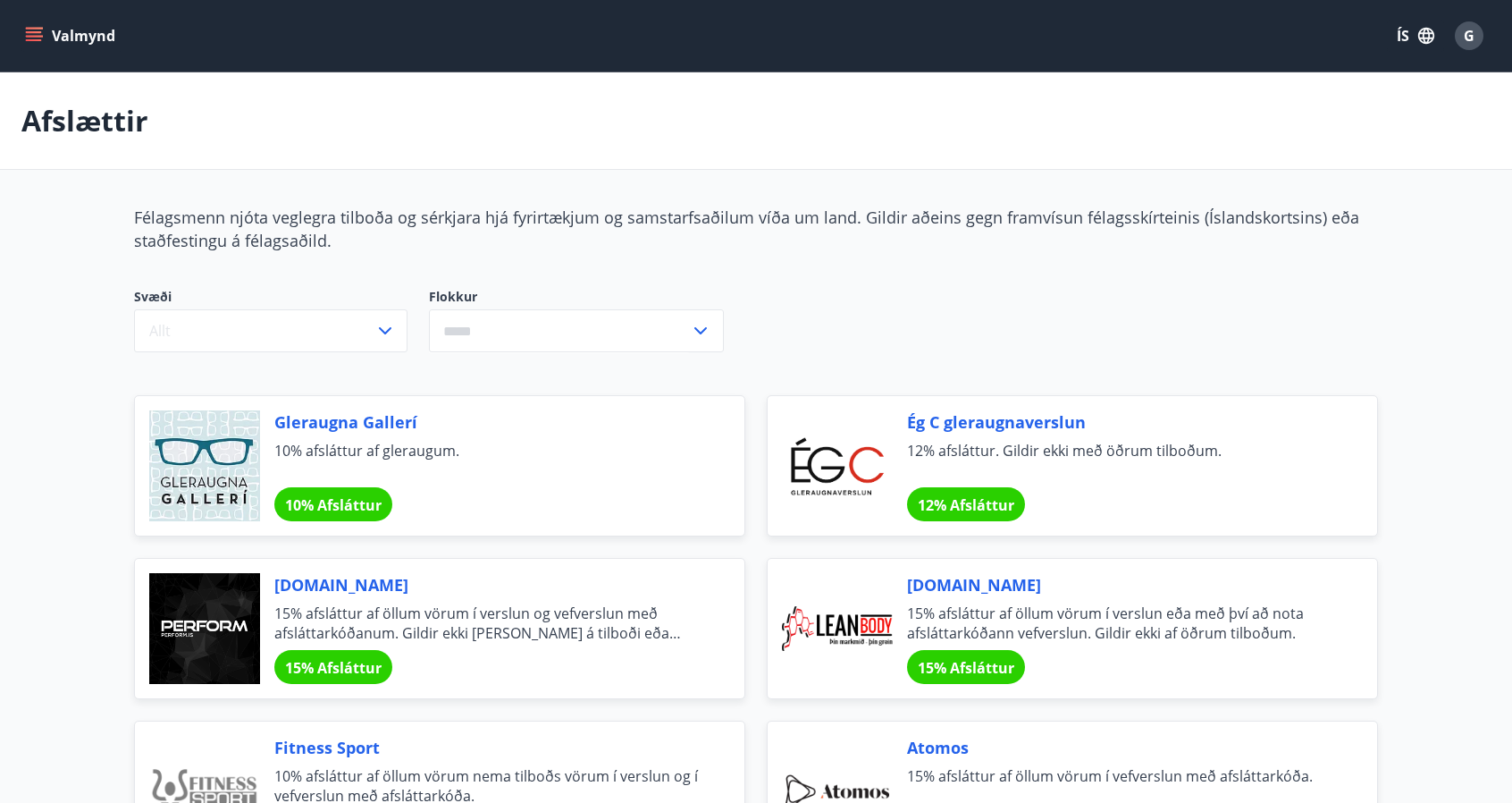
click at [36, 37] on icon "menu" at bounding box center [34, 35] width 18 height 18
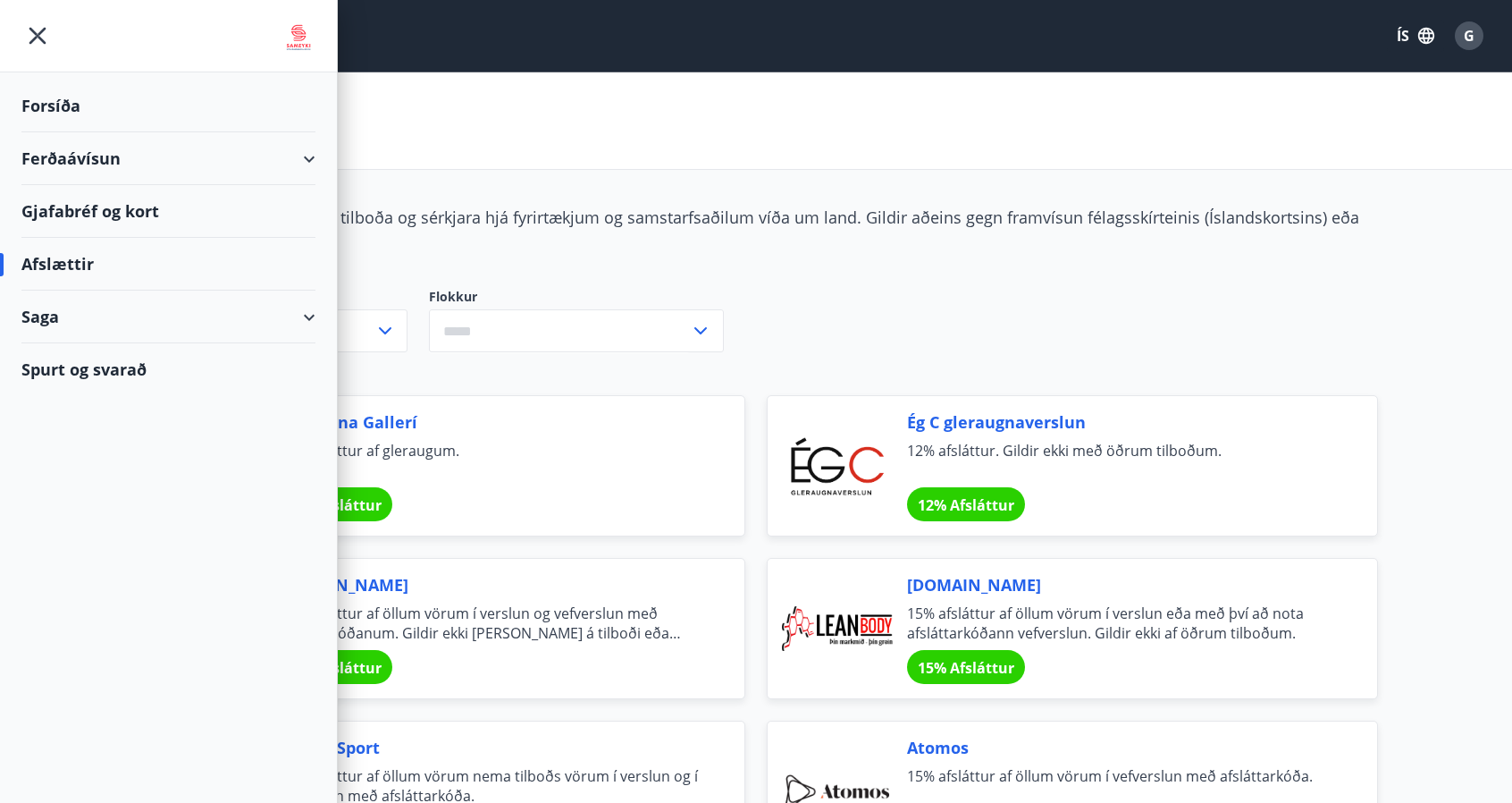
click at [304, 30] on img at bounding box center [298, 37] width 34 height 36
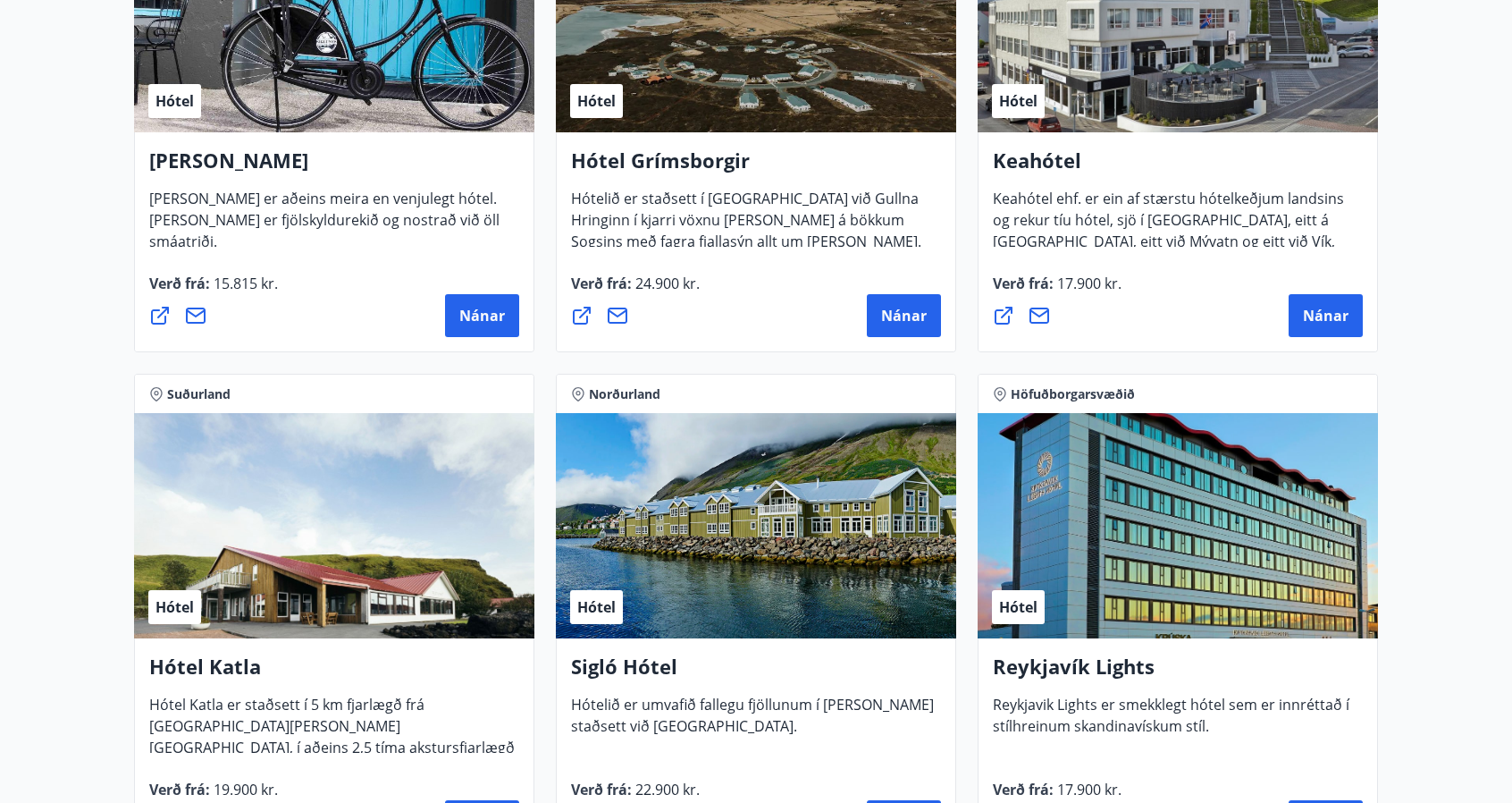
scroll to position [894, 0]
